Goal: Information Seeking & Learning: Learn about a topic

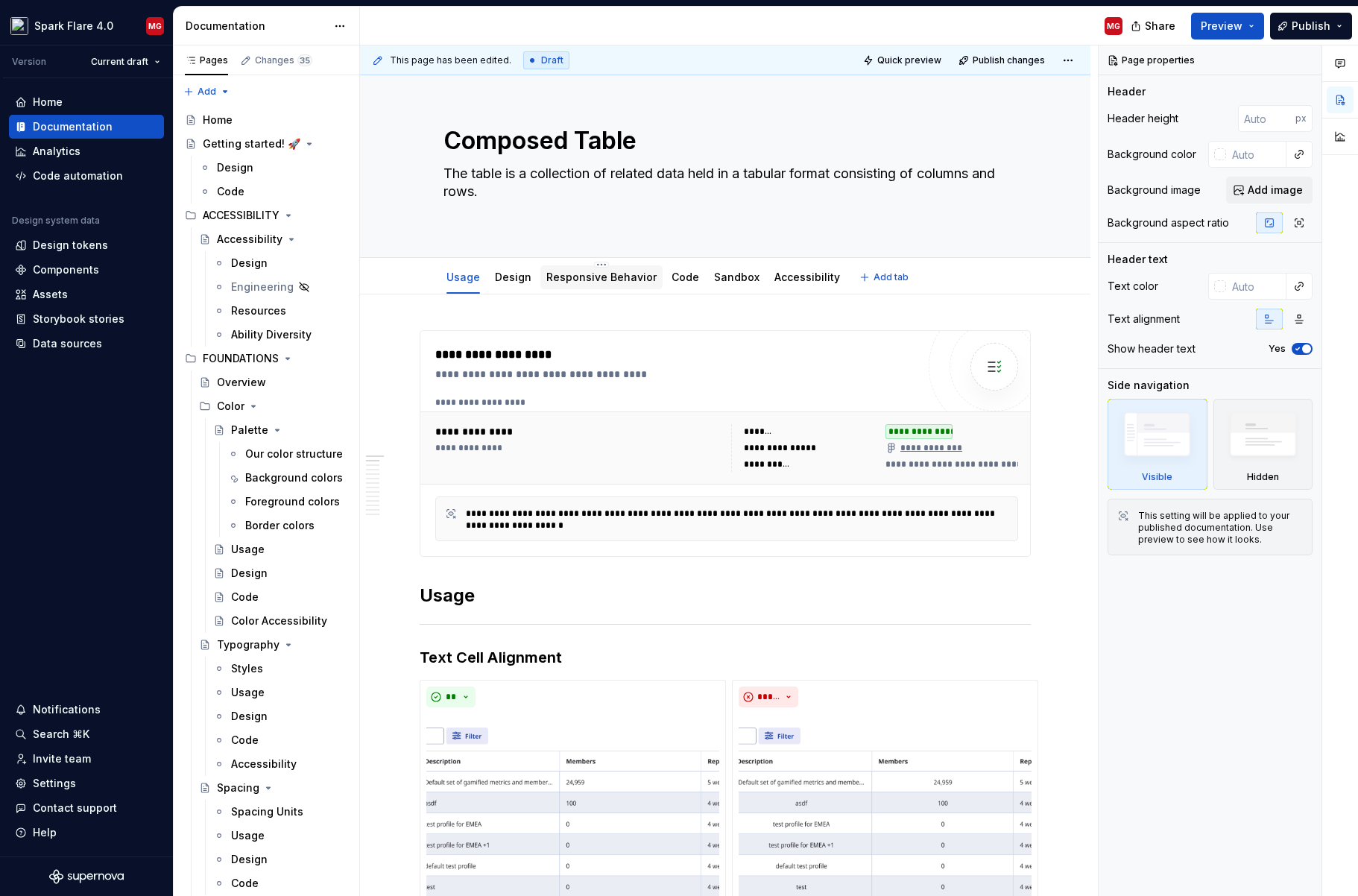
click at [613, 284] on div "Responsive Behavior" at bounding box center [601, 277] width 110 height 15
click at [607, 280] on link "Responsive Behavior" at bounding box center [601, 276] width 110 height 12
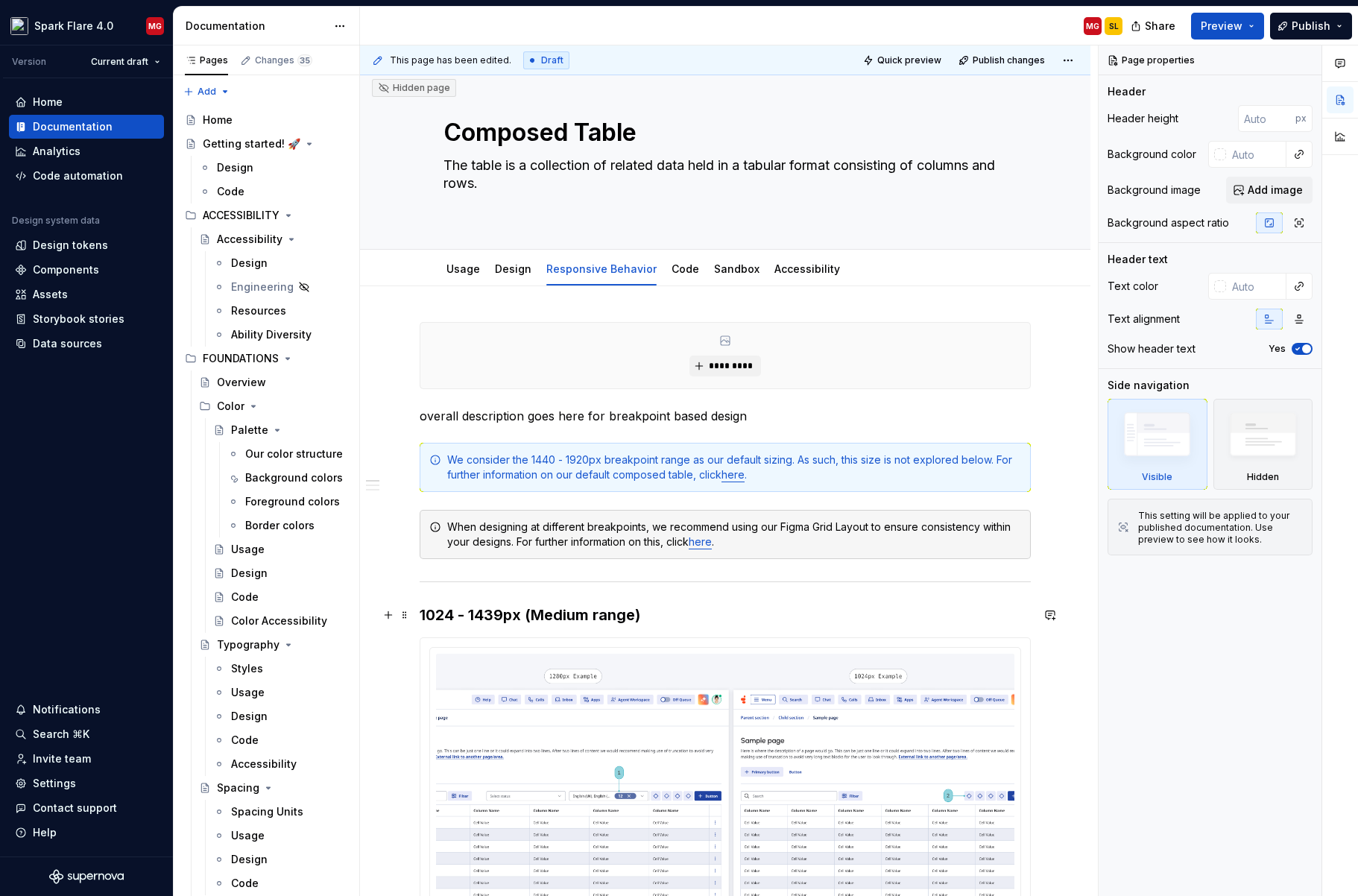
scroll to position [12, 0]
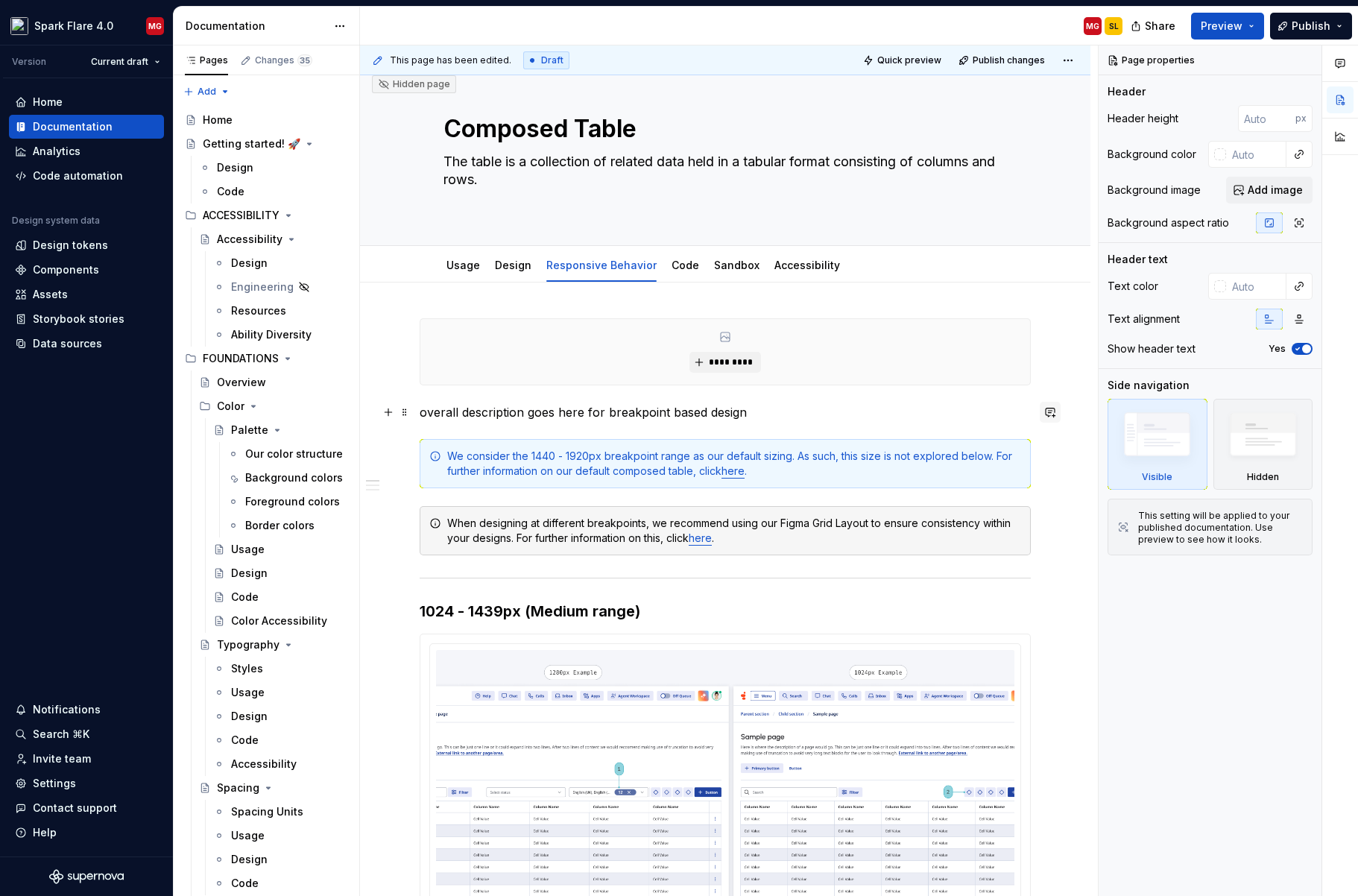
click at [1060, 413] on button "button" at bounding box center [1051, 412] width 21 height 21
type textarea "*"
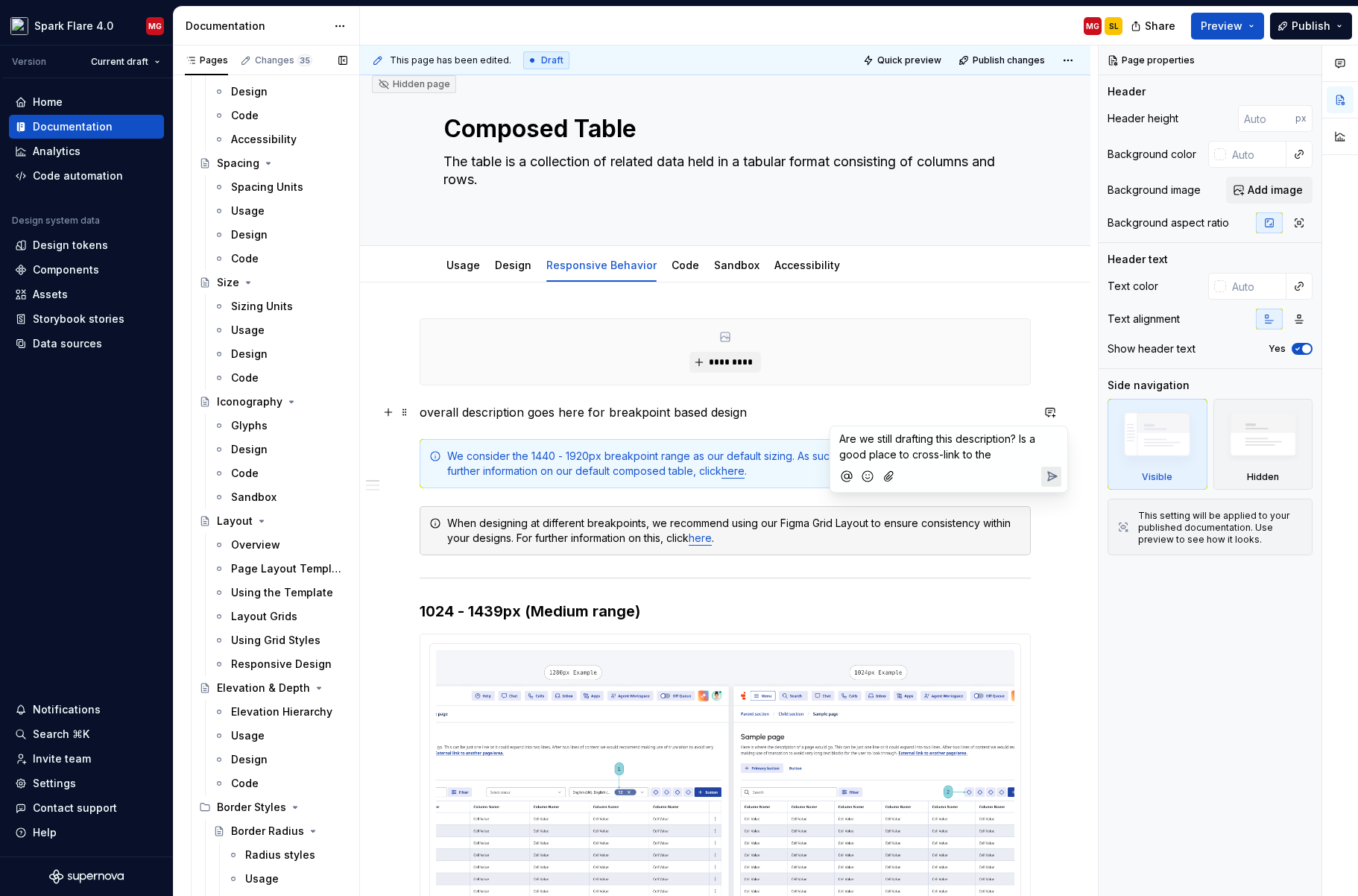
scroll to position [629, 0]
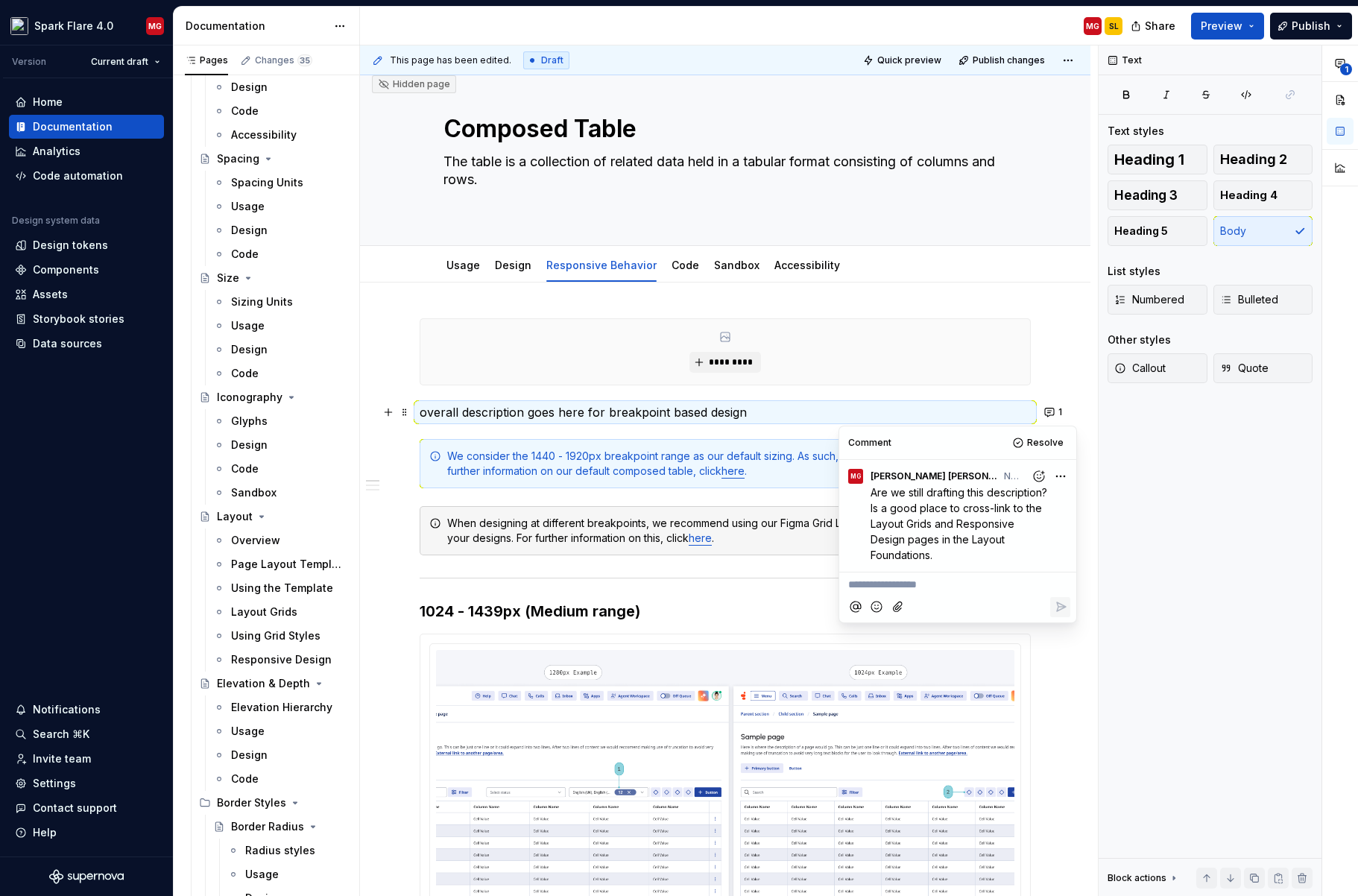
click at [1064, 477] on html "Spark Flare 4.0 MG Version Current draft Home Documentation Analytics Code auto…" at bounding box center [679, 448] width 1358 height 896
click at [1027, 500] on span "Edit comment" at bounding box center [1012, 503] width 70 height 15
click at [874, 491] on span "Are we still drafting this description? Is a good place to cross-link to the La…" at bounding box center [962, 516] width 184 height 60
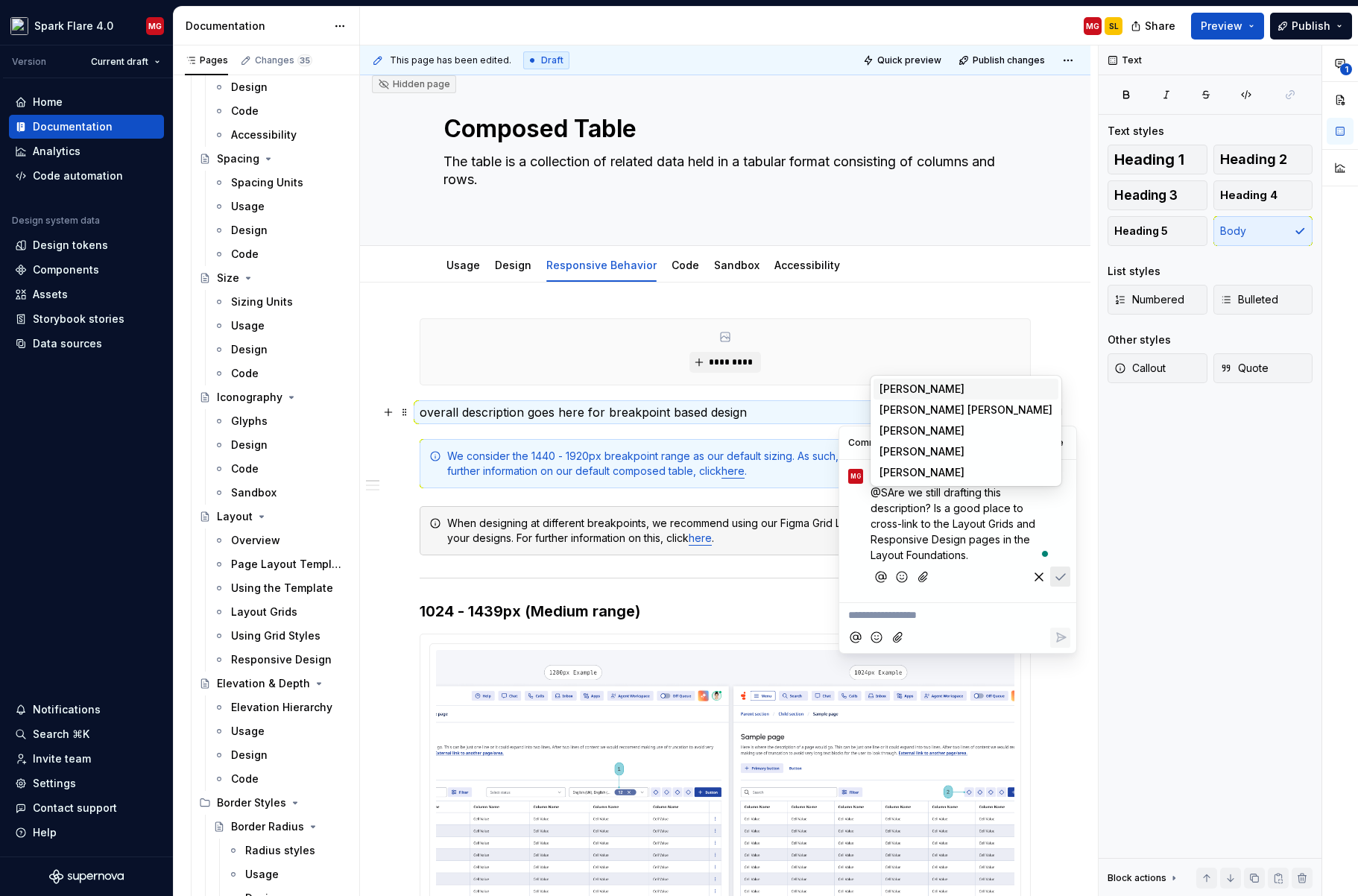
click at [909, 385] on span "[PERSON_NAME]" at bounding box center [922, 388] width 85 height 15
click at [1059, 580] on icon "Save" at bounding box center [1060, 578] width 15 height 15
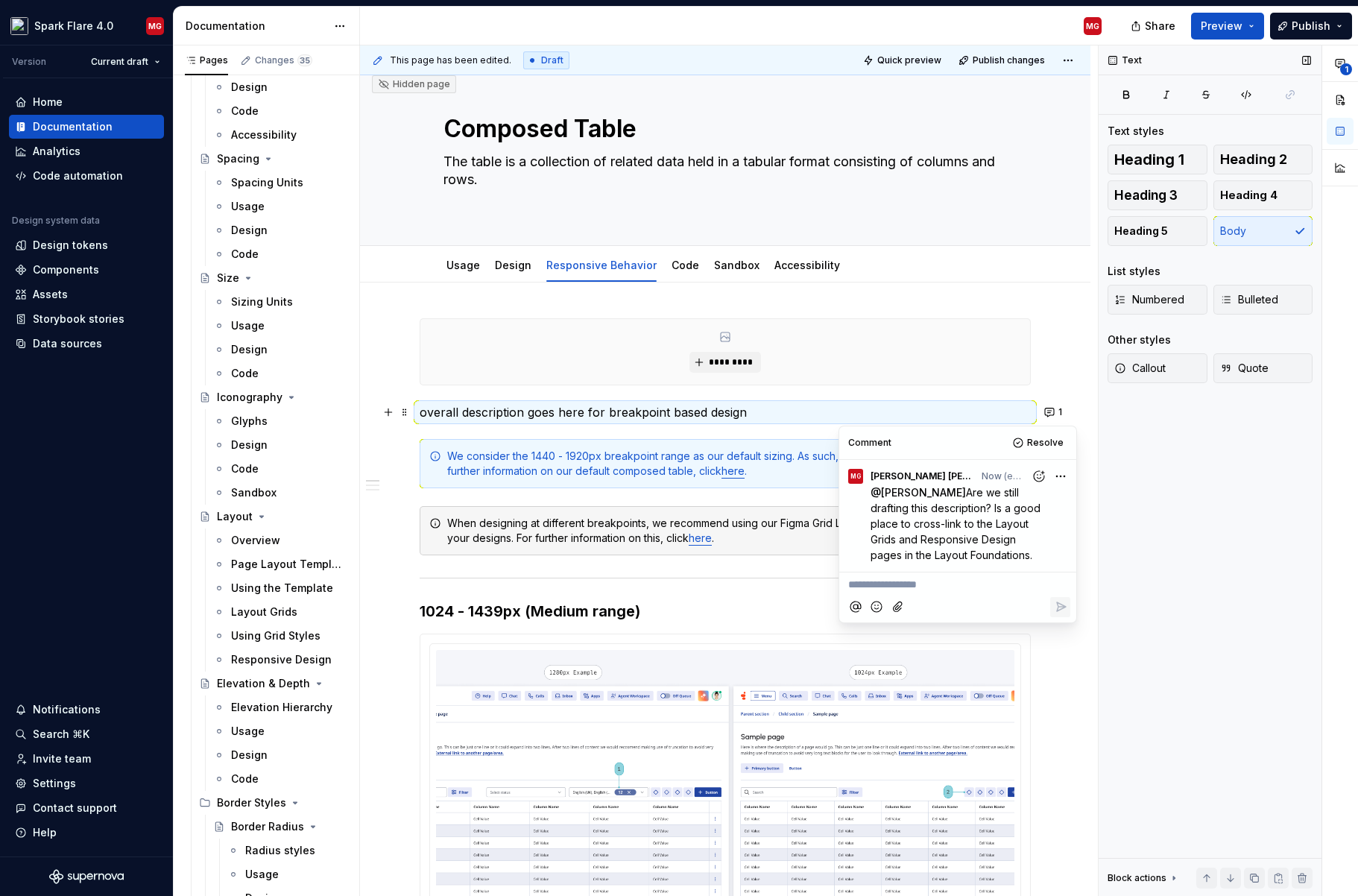
click at [1126, 593] on div "Text Text styles Heading 1 Heading 2 Heading 3 Heading 4 Heading 5 Body List st…" at bounding box center [1210, 471] width 223 height 851
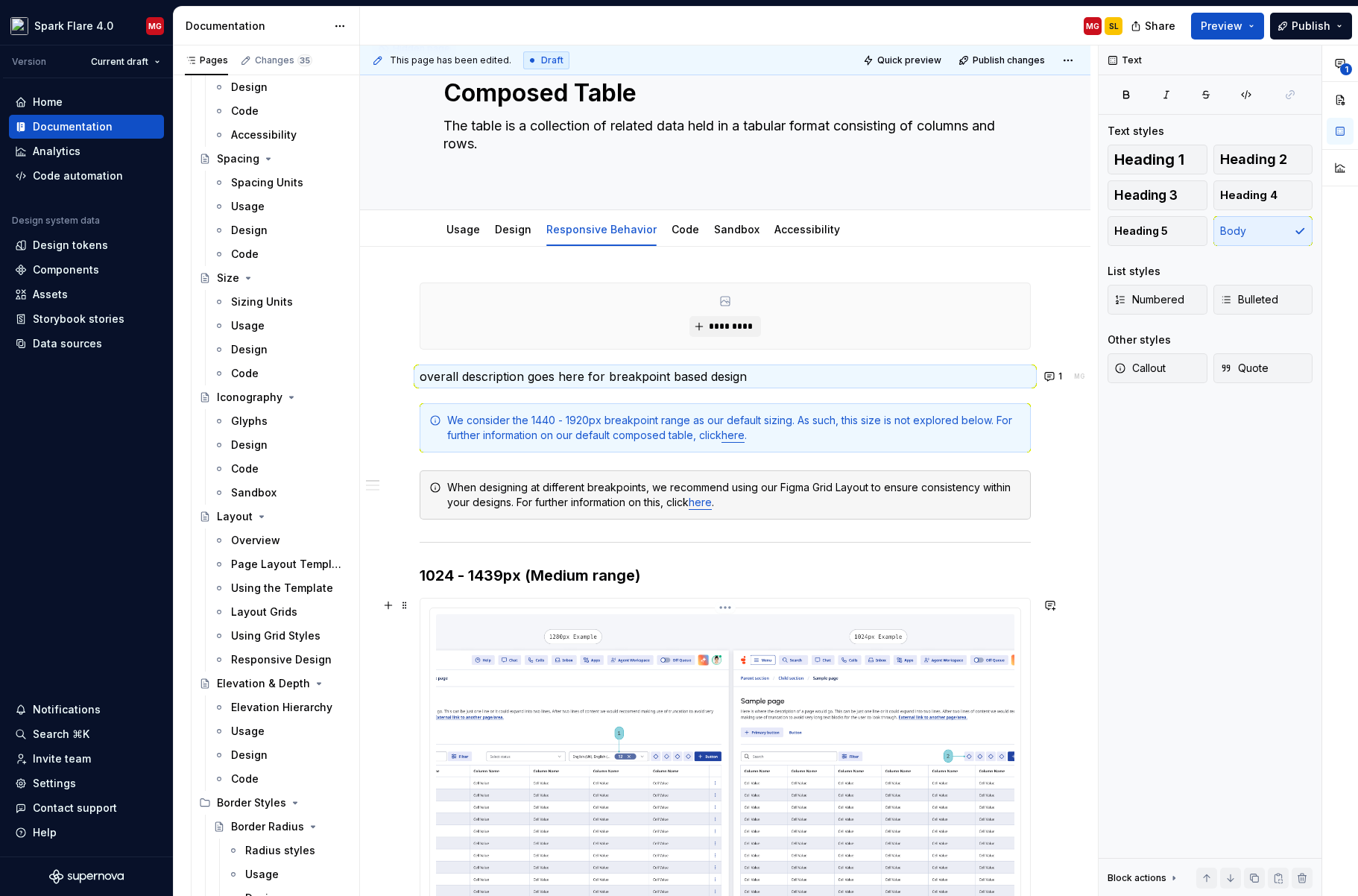
scroll to position [0, 0]
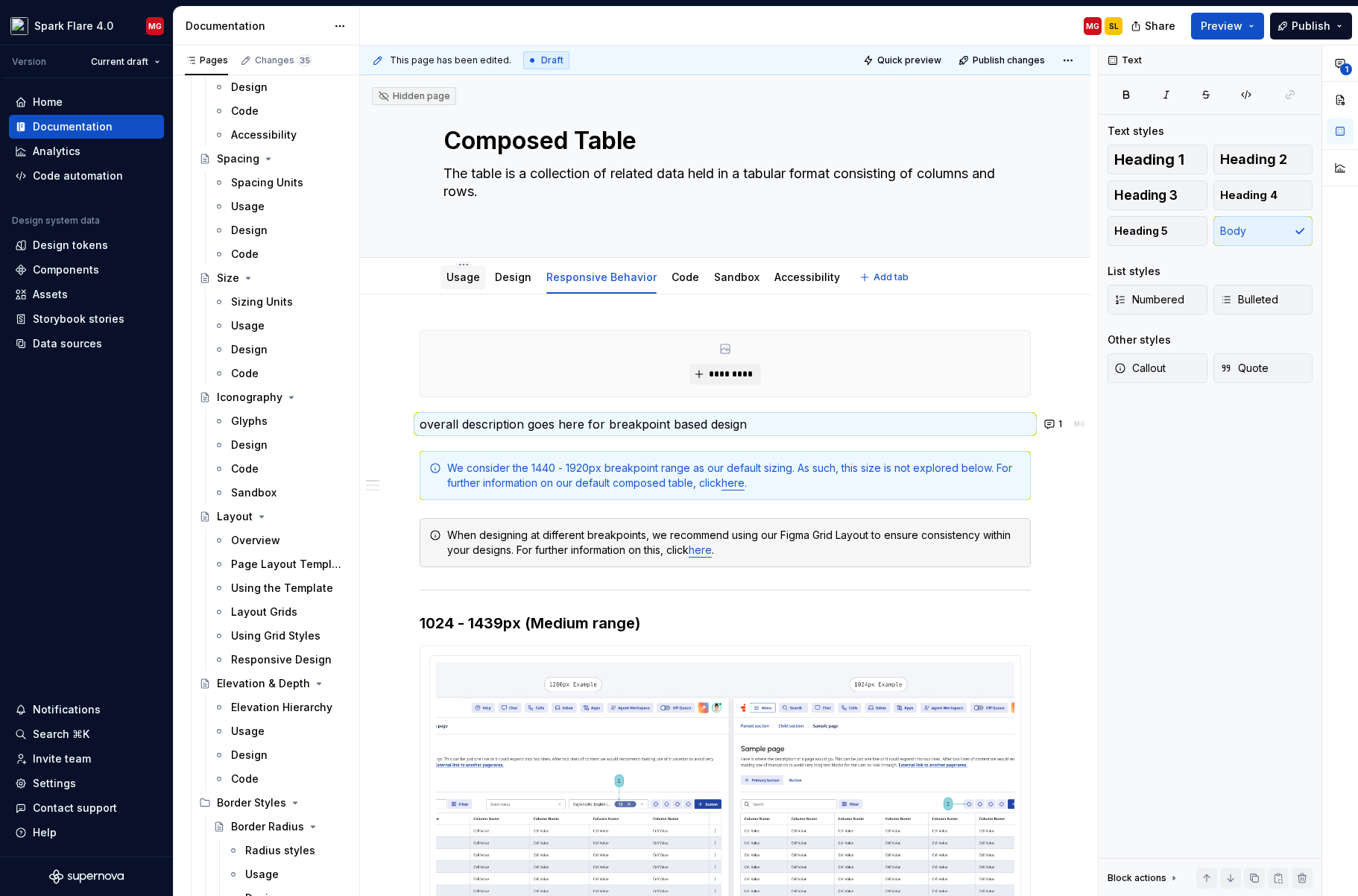
click at [471, 278] on link "Usage" at bounding box center [464, 276] width 34 height 12
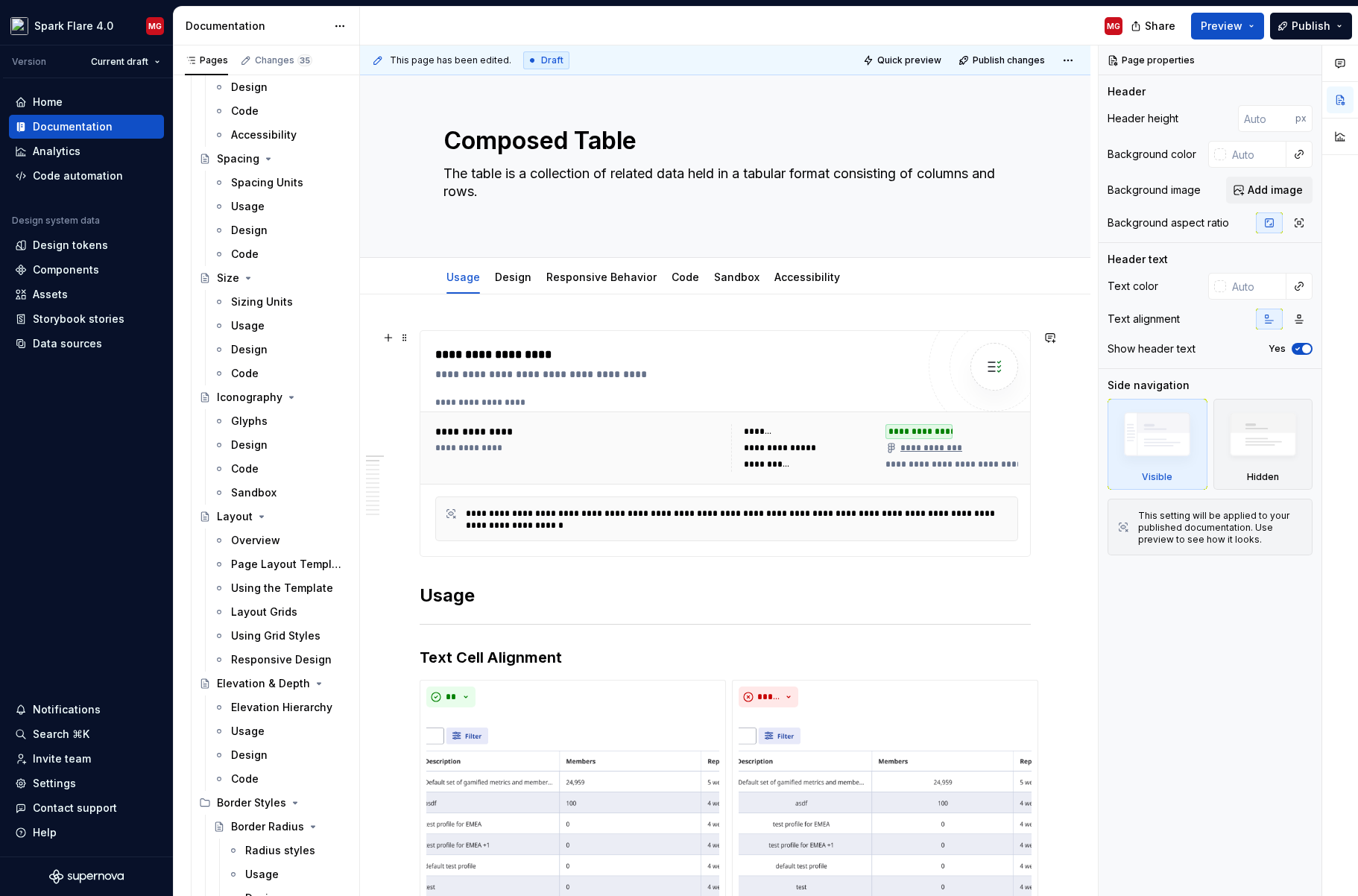
click at [944, 428] on div "**********" at bounding box center [919, 431] width 67 height 15
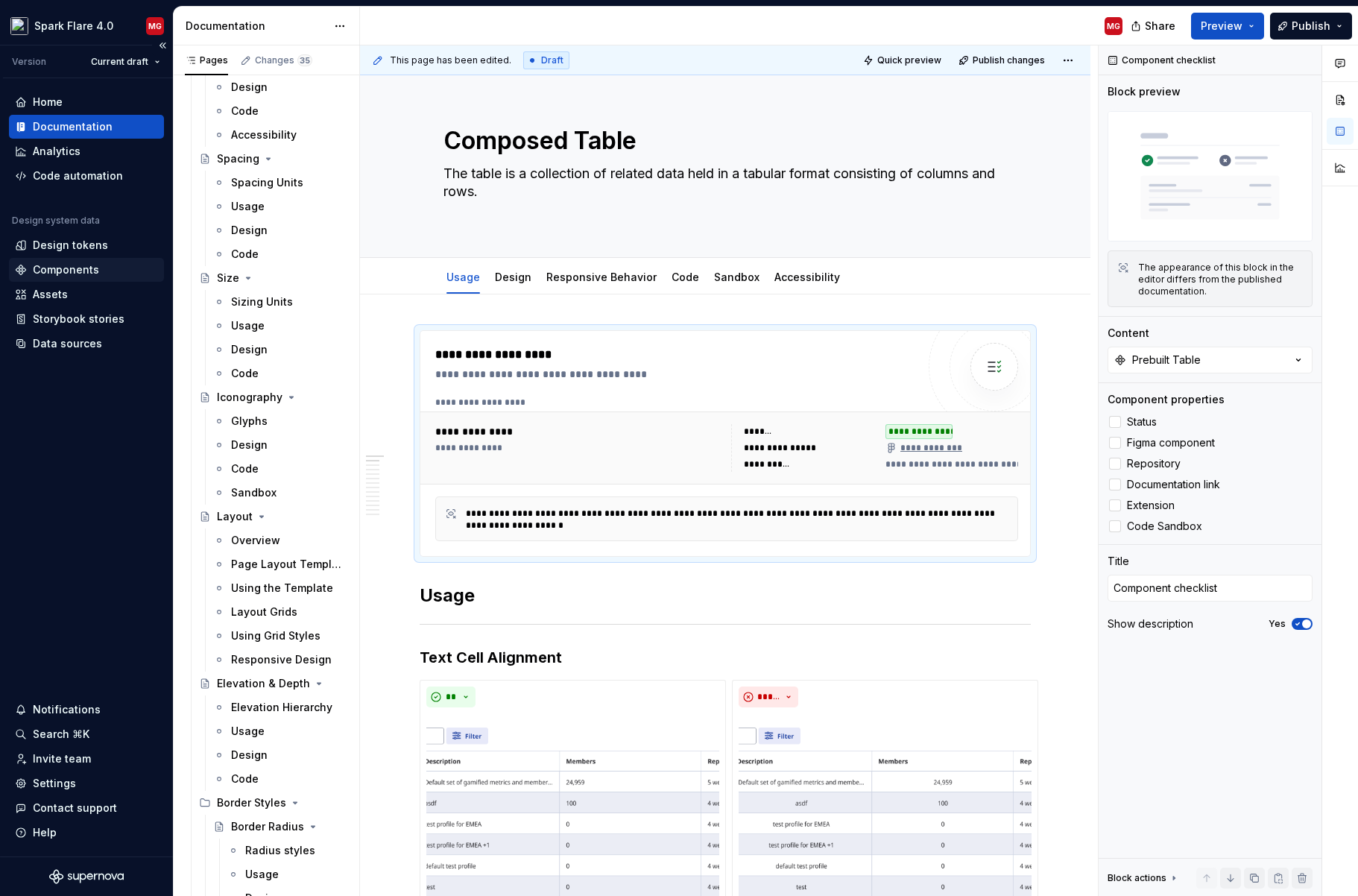
click at [102, 259] on div "Components" at bounding box center [87, 269] width 155 height 24
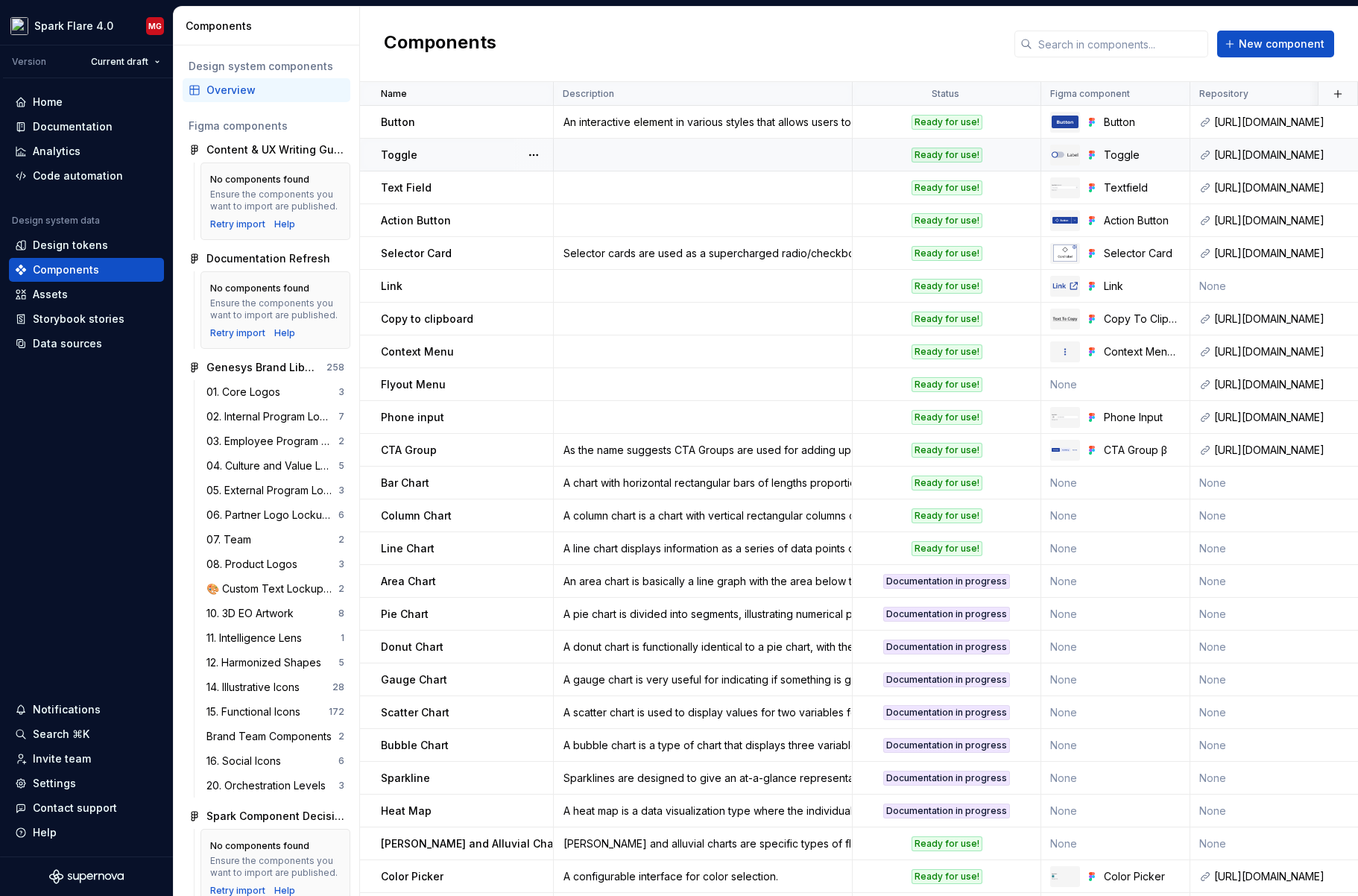
click at [954, 153] on div "Ready for use!" at bounding box center [947, 154] width 71 height 15
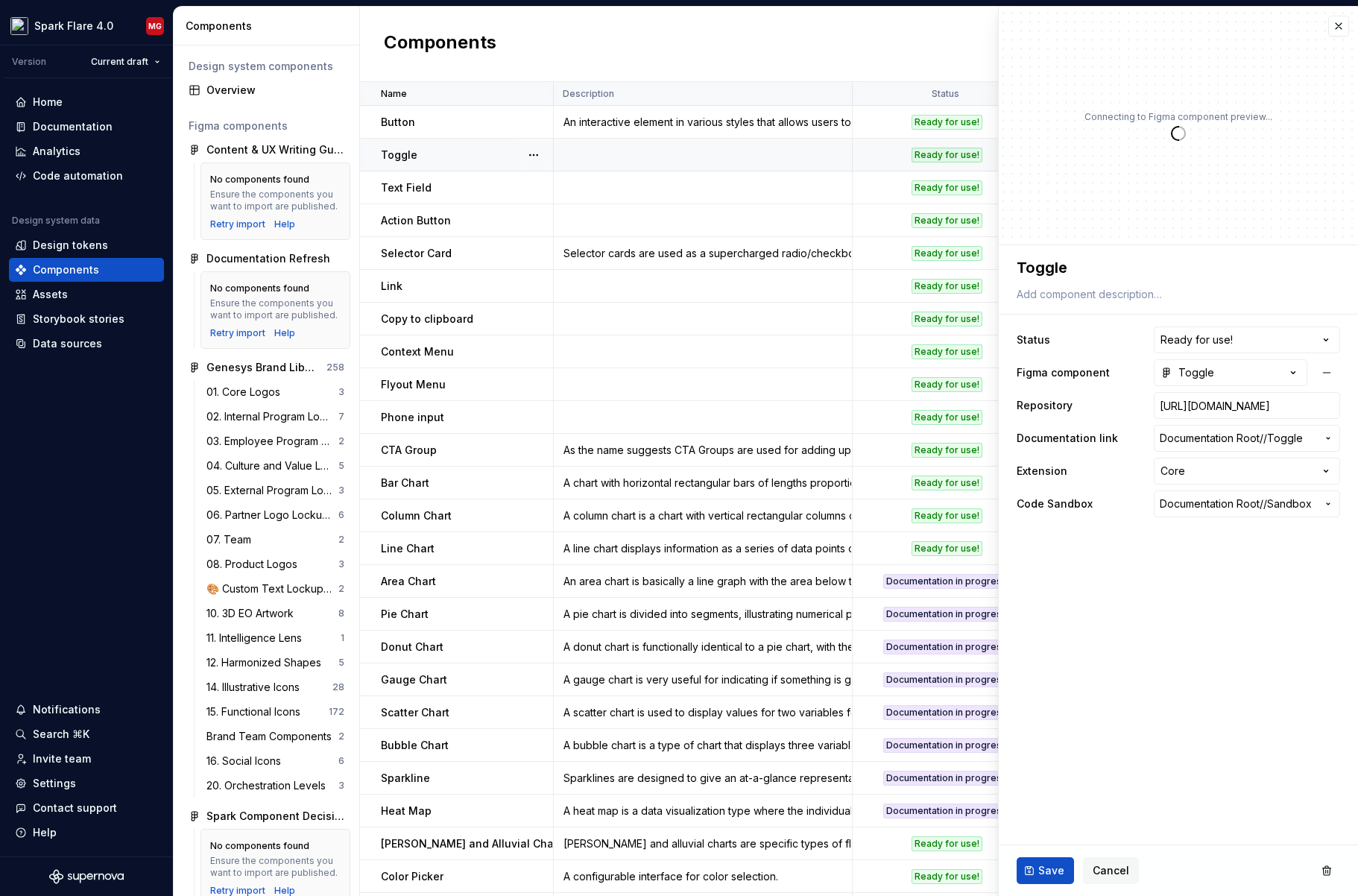
click at [1001, 154] on div "Connecting to Figma component preview..." at bounding box center [1178, 126] width 359 height 238
click at [1235, 342] on html "Spark Flare 4.0 MG Version Current draft Home Documentation Analytics Code auto…" at bounding box center [679, 448] width 1358 height 896
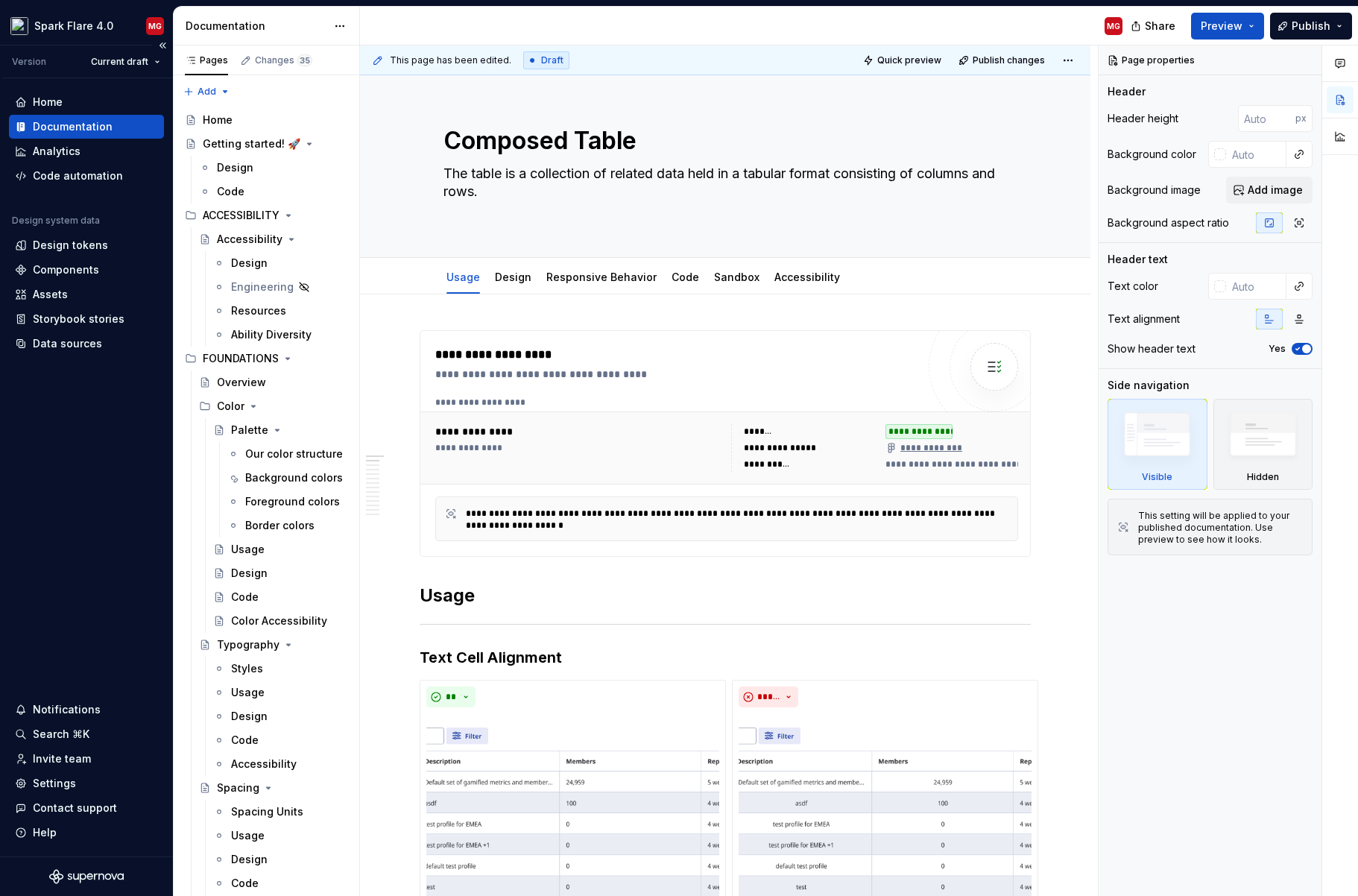
type textarea "*"
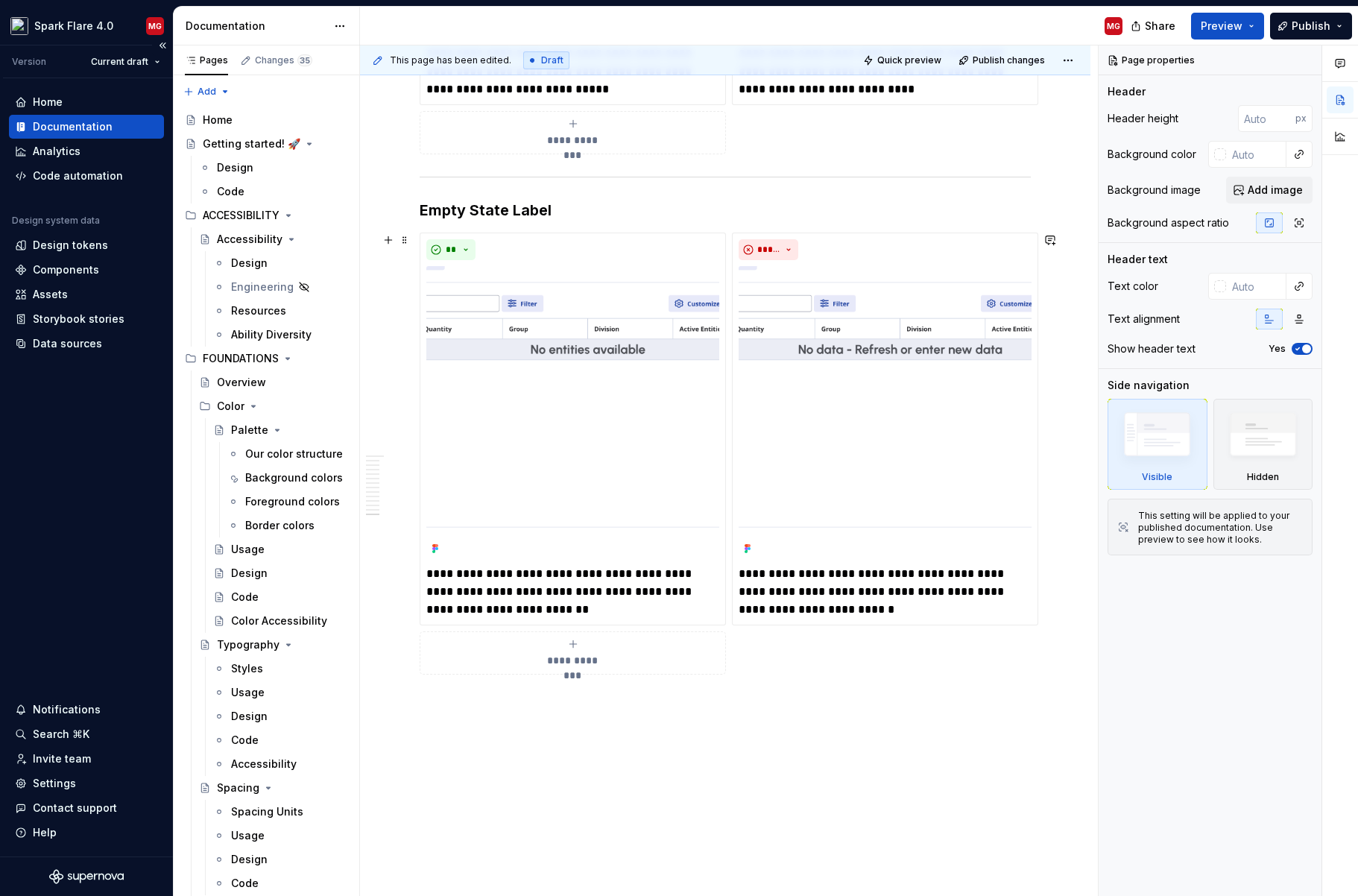
scroll to position [7085, 0]
